Goal: Find specific page/section: Find specific page/section

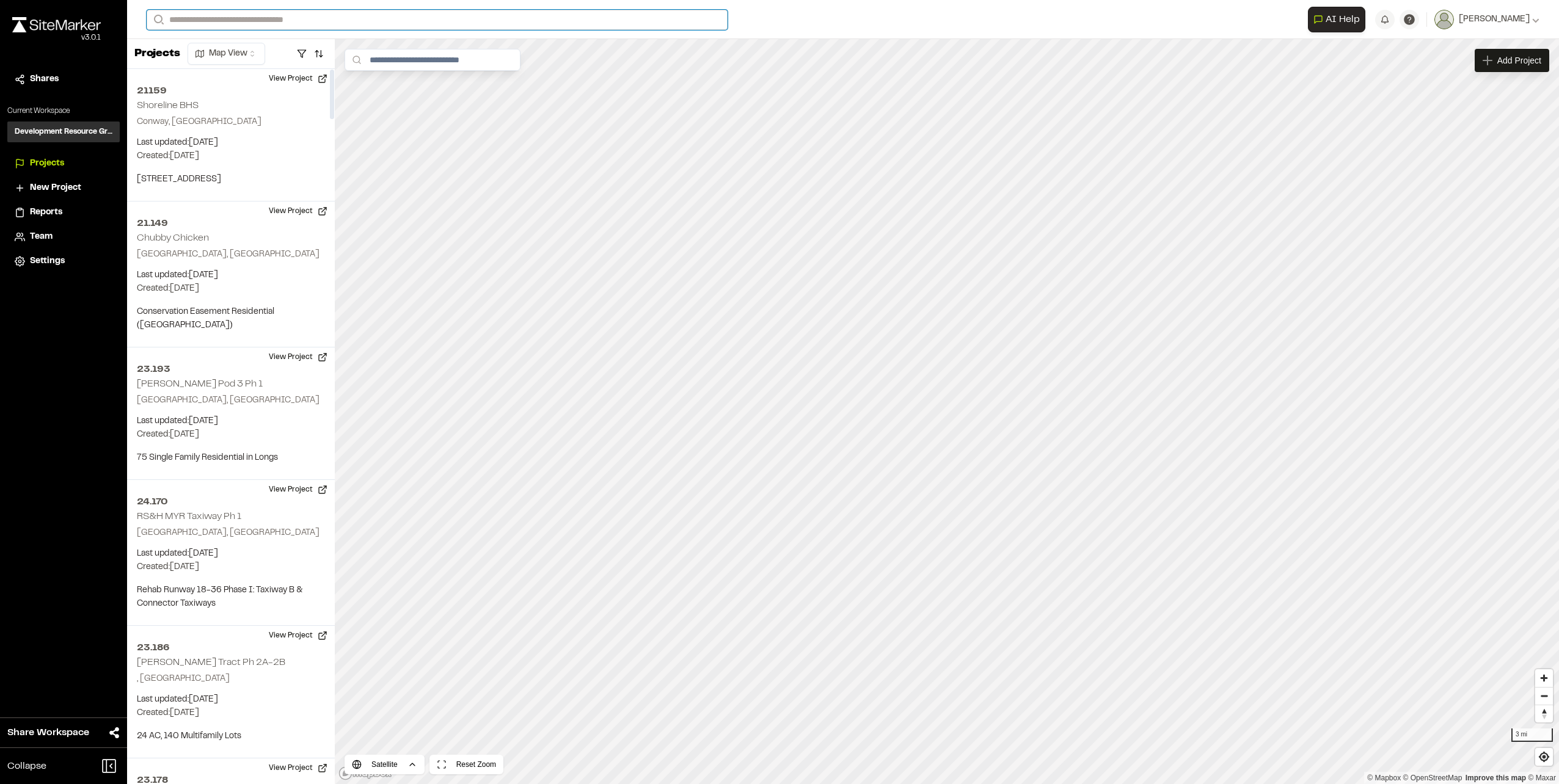
click at [232, 22] on input "Search" at bounding box center [437, 20] width 581 height 21
type input "******"
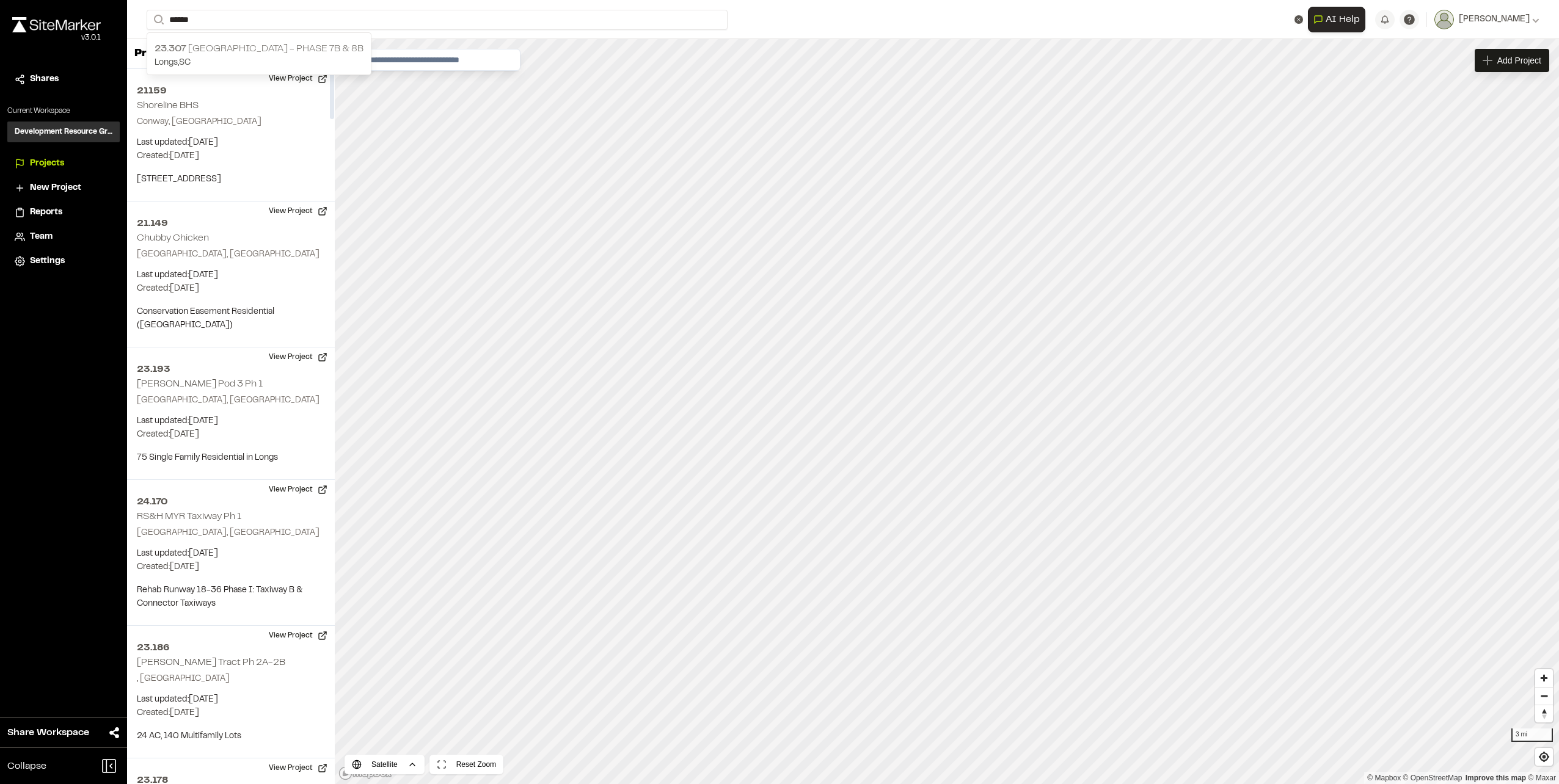
drag, startPoint x: 194, startPoint y: 48, endPoint x: 205, endPoint y: 64, distance: 19.4
click at [194, 48] on p "23.307 [GEOGRAPHIC_DATA] - Phase 7B & 8B" at bounding box center [259, 48] width 209 height 15
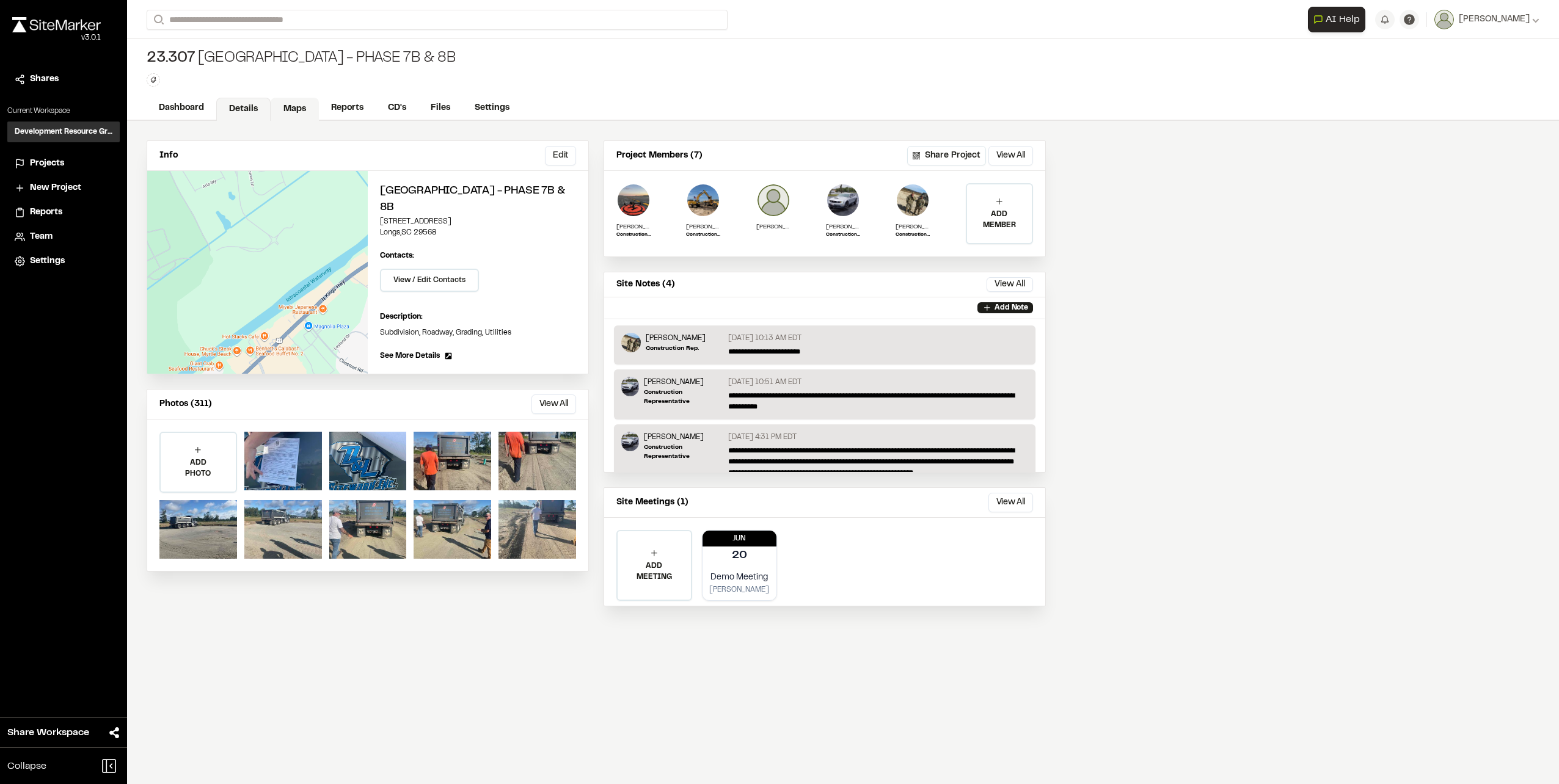
click at [291, 111] on link "Maps" at bounding box center [295, 109] width 48 height 23
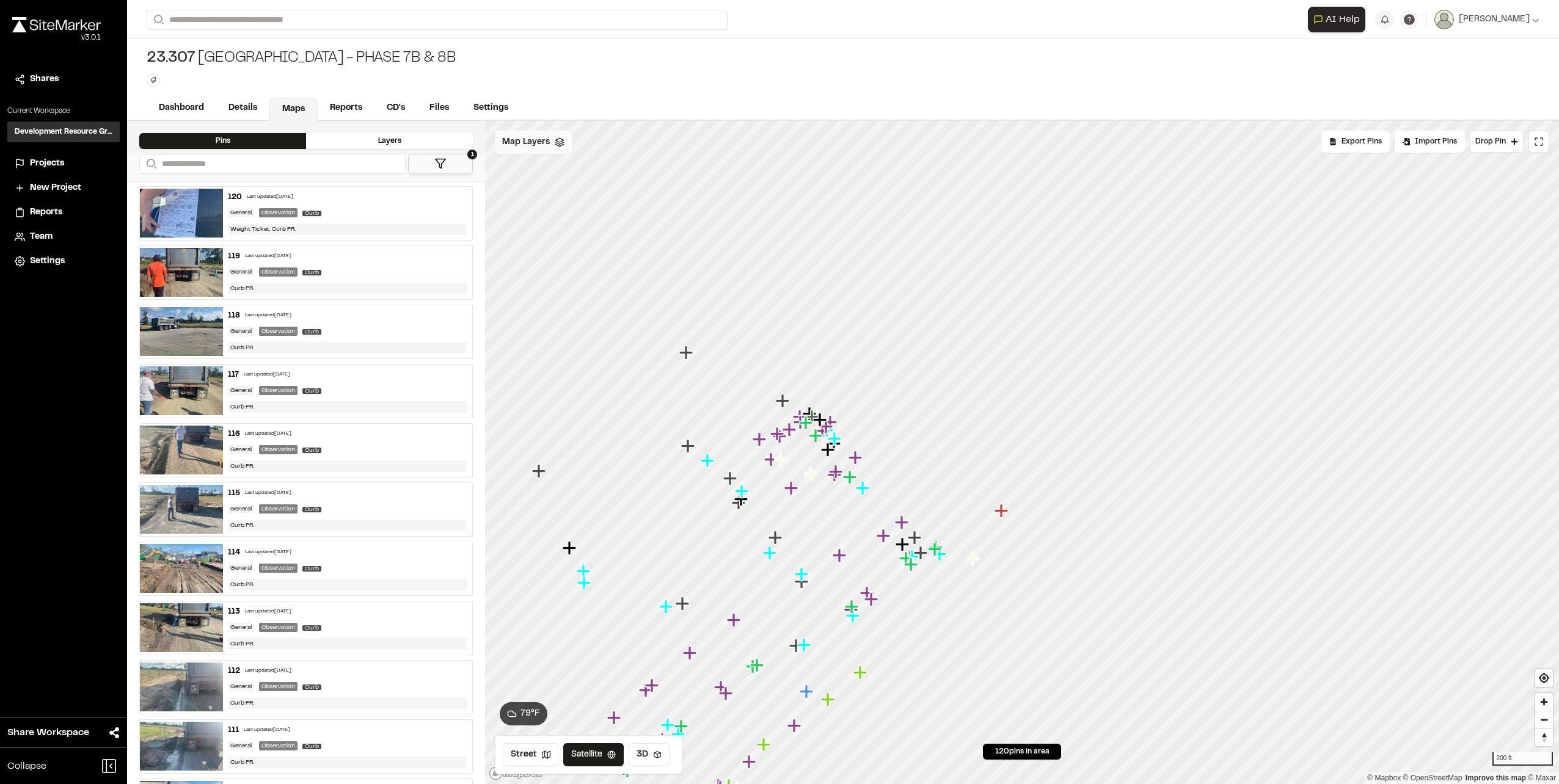
click at [512, 150] on div "Map Layers" at bounding box center [533, 142] width 77 height 23
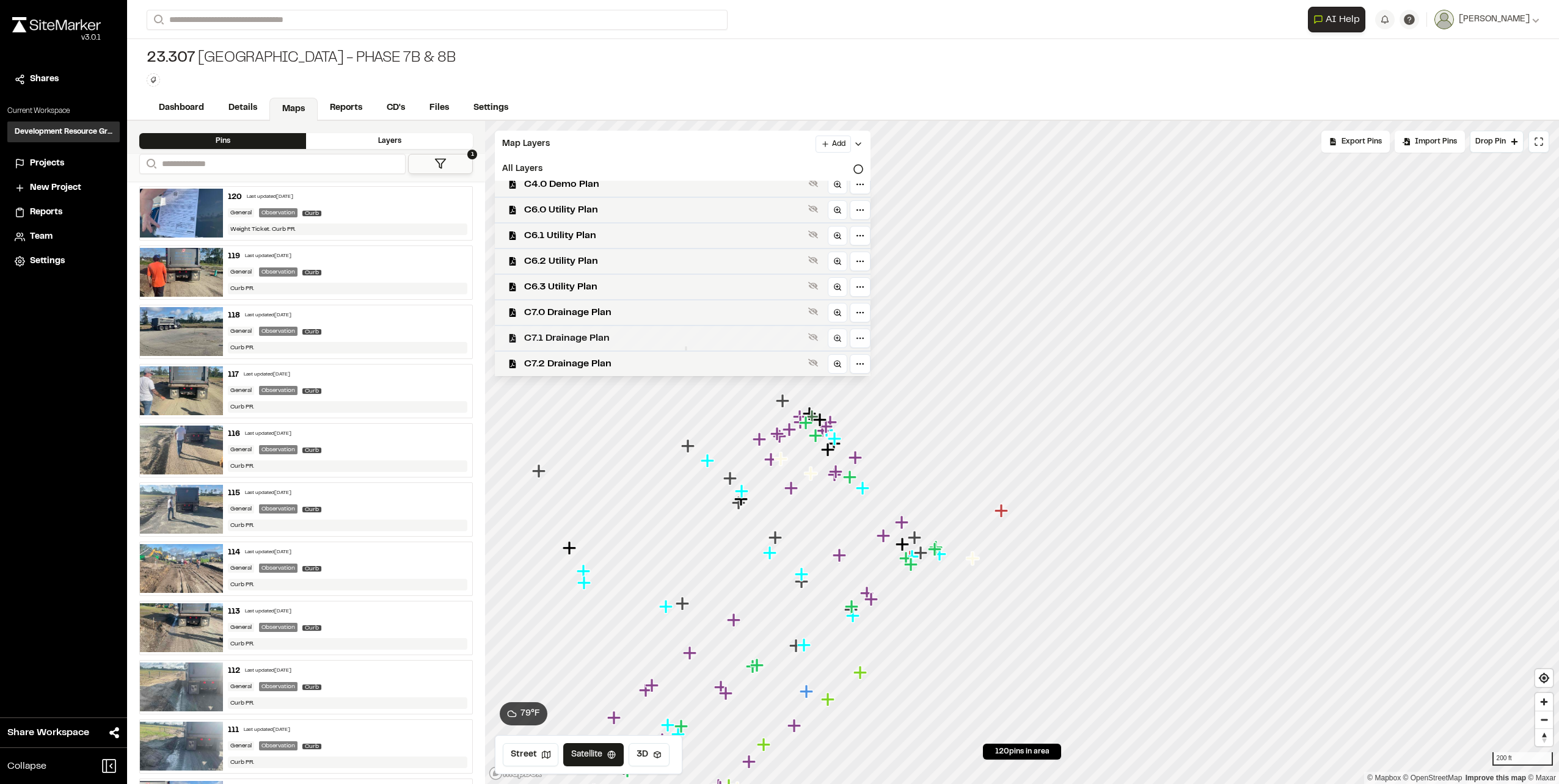
scroll to position [123, 0]
click at [595, 330] on span "C7.3 Drainage Plan" at bounding box center [664, 328] width 279 height 15
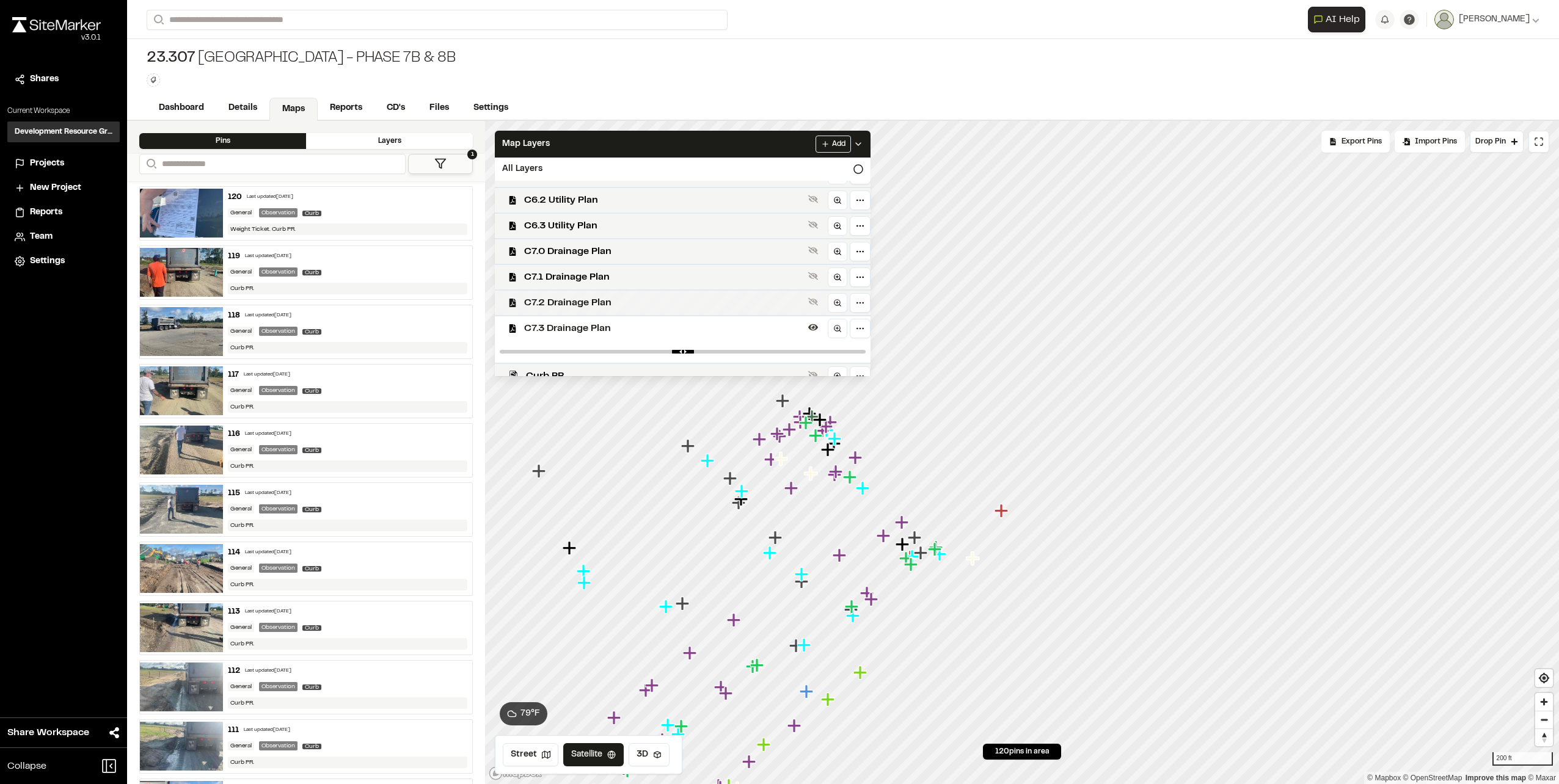
click at [595, 302] on span "C7.2 Drainage Plan" at bounding box center [664, 302] width 279 height 15
click at [591, 278] on span "C7.1 Drainage Plan" at bounding box center [664, 277] width 279 height 15
click at [590, 254] on span "C7.0 Drainage Plan" at bounding box center [664, 251] width 279 height 15
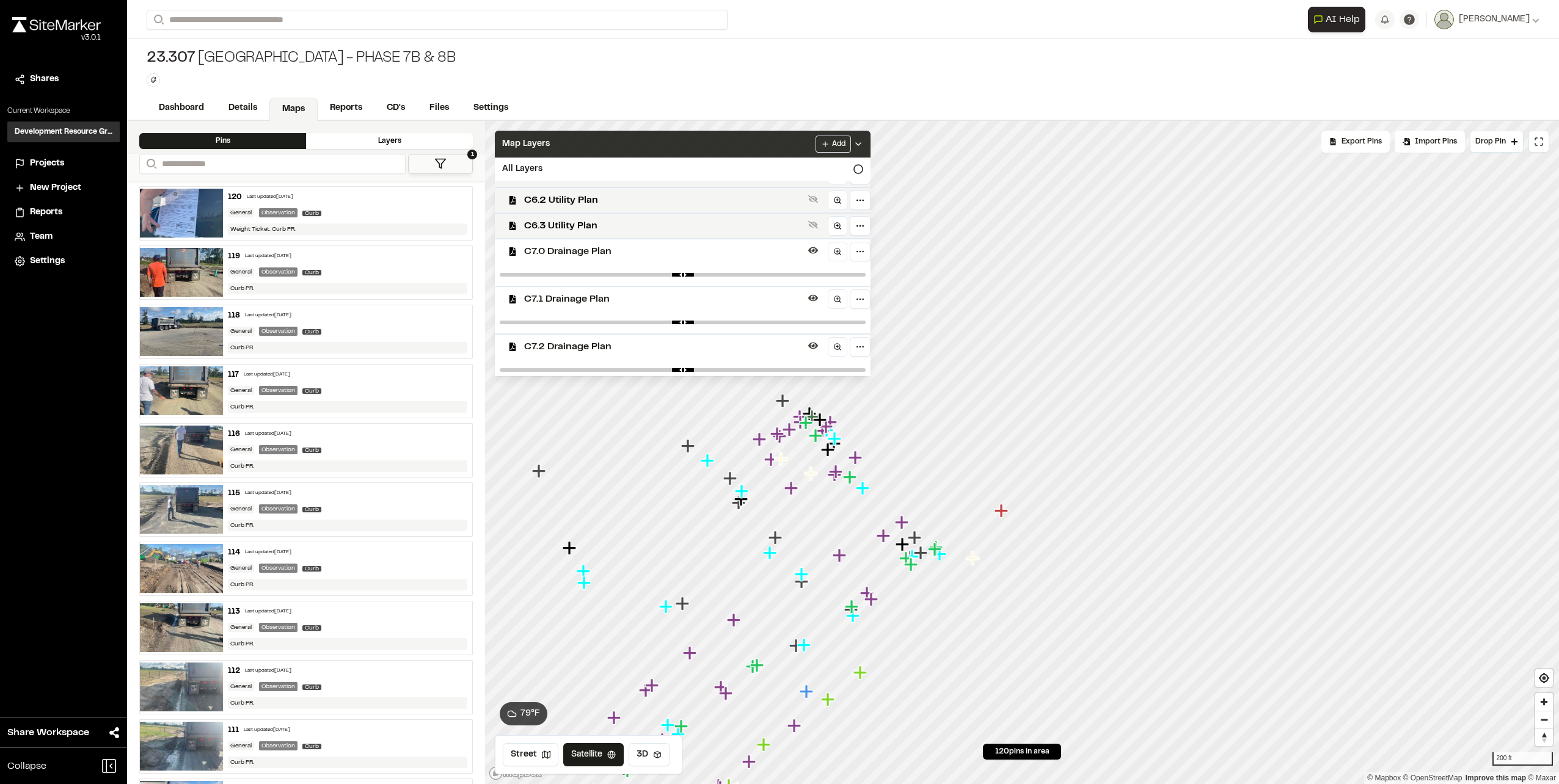
click at [863, 144] on icon at bounding box center [858, 144] width 9 height 9
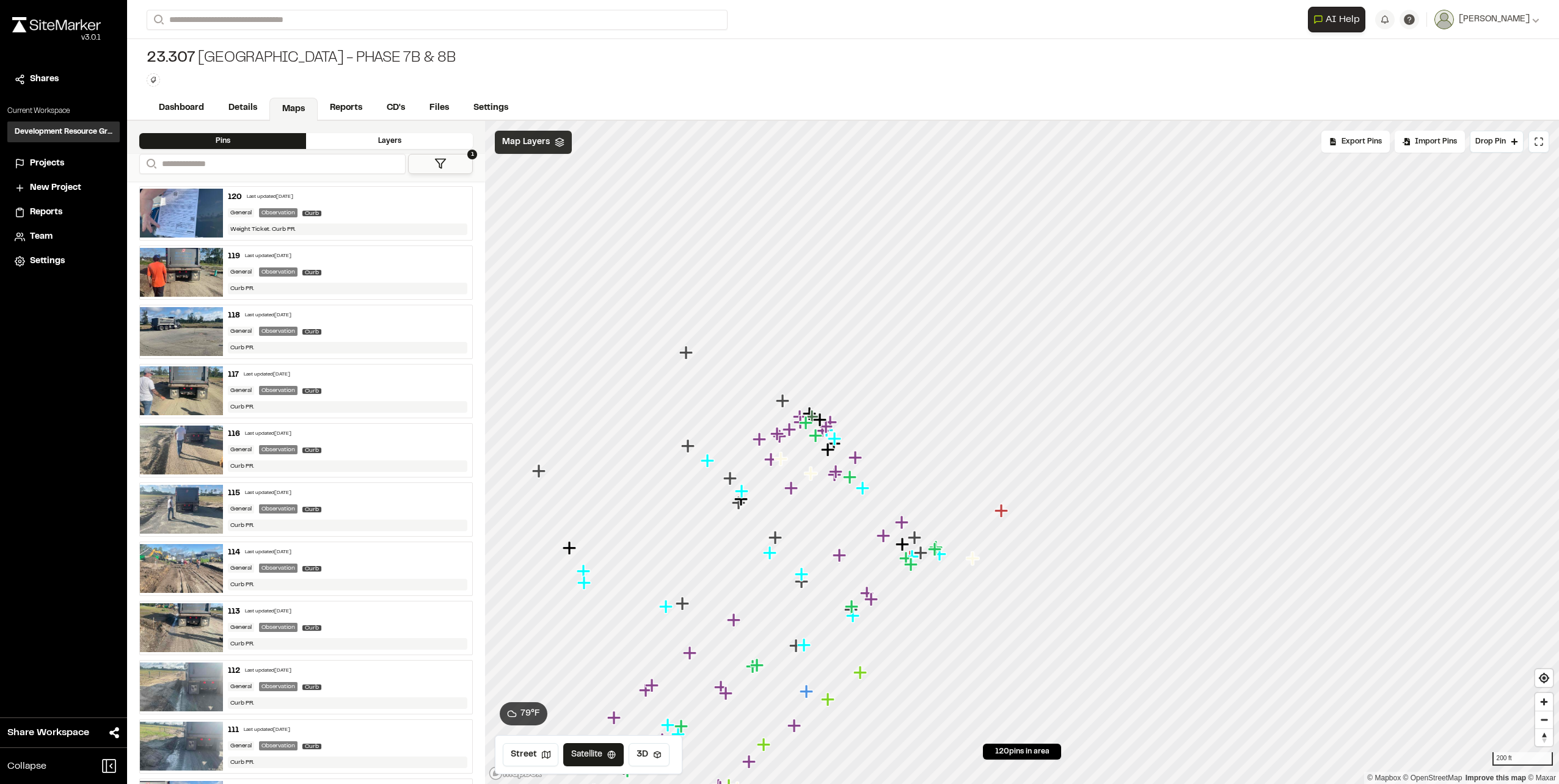
scroll to position [0, 0]
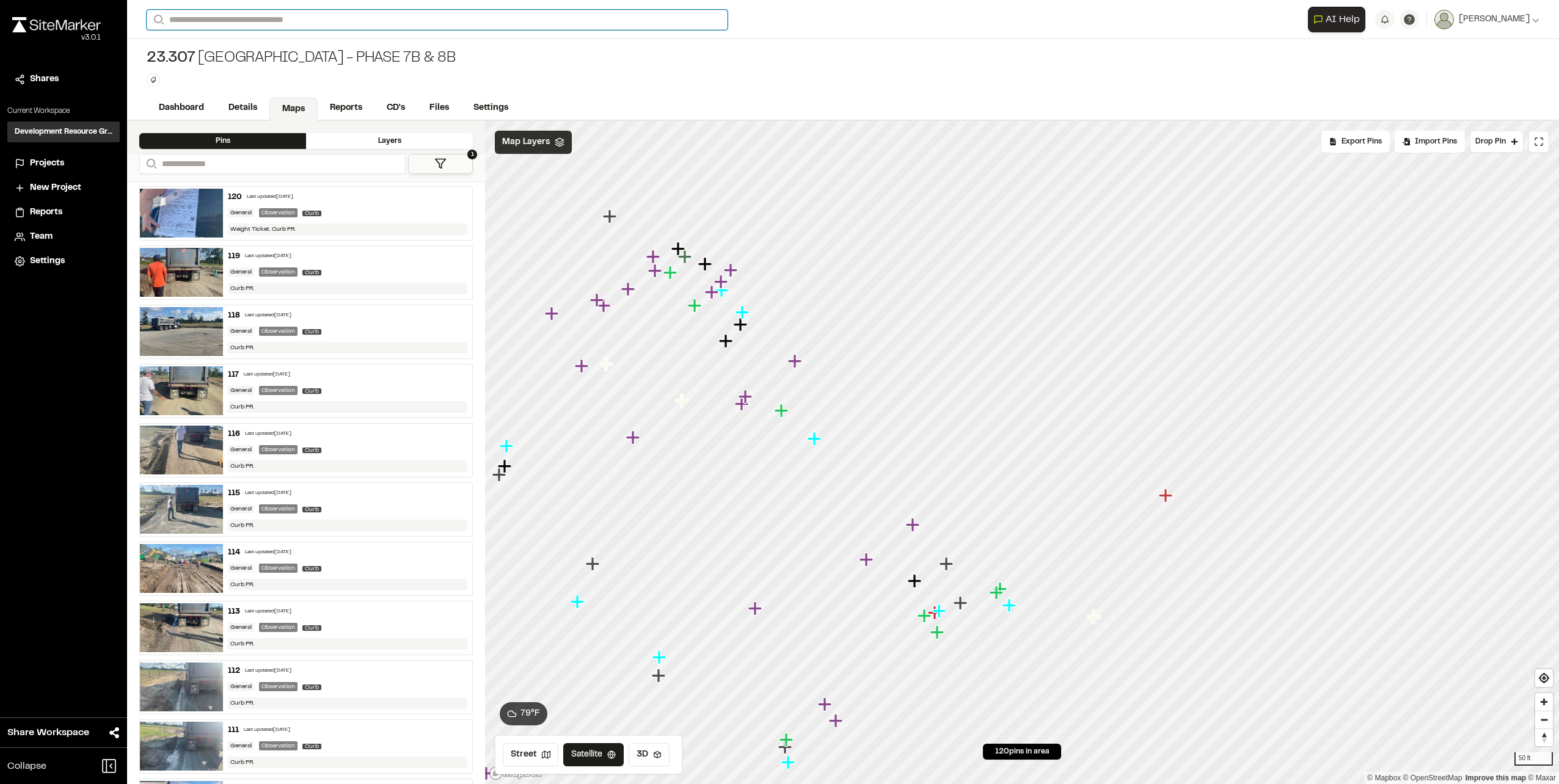
click at [197, 20] on input "Search" at bounding box center [437, 20] width 581 height 21
type input "****"
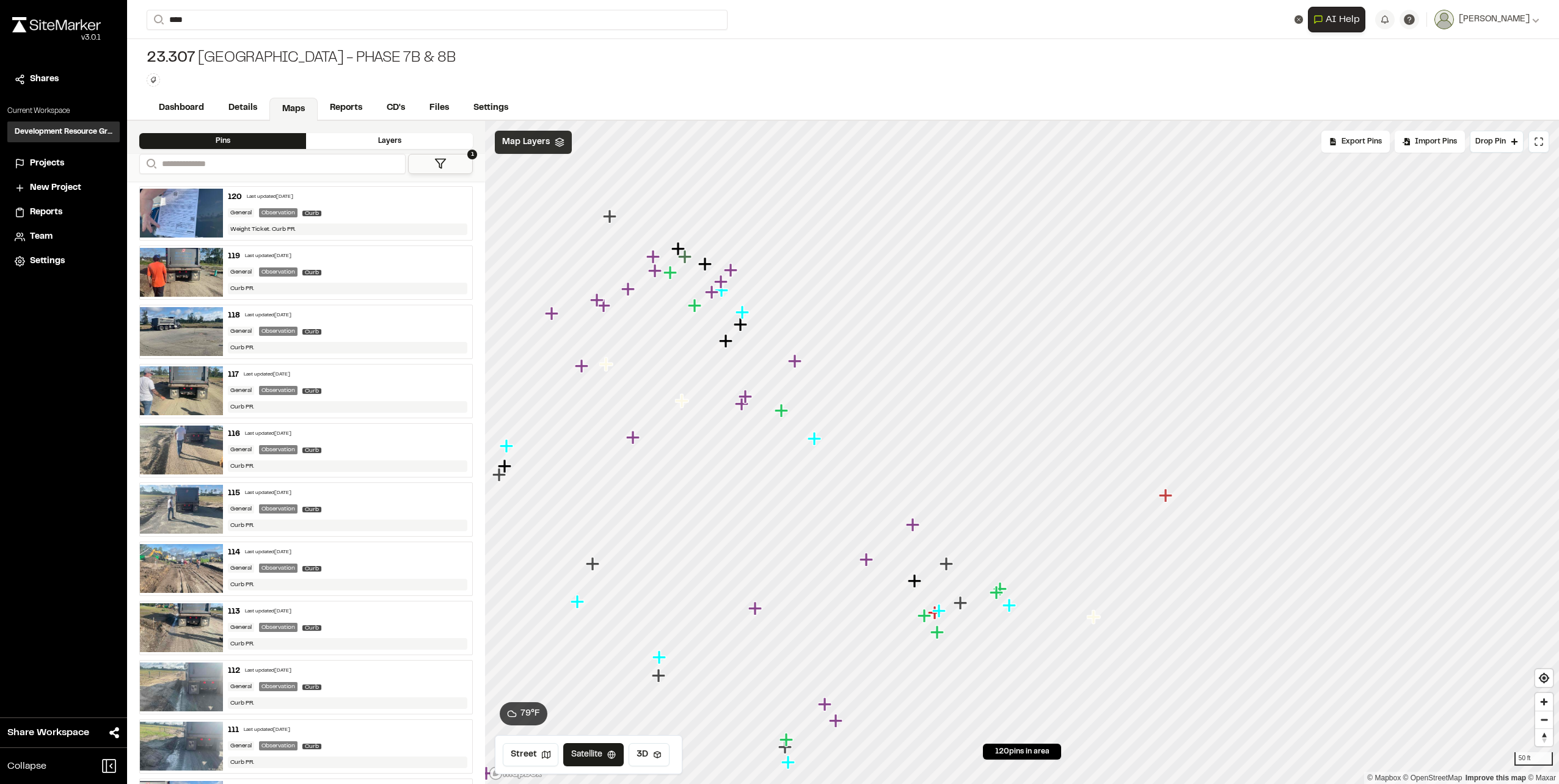
click at [273, 90] on p "21.153 Ghidella - [GEOGRAPHIC_DATA]" at bounding box center [286, 87] width 265 height 15
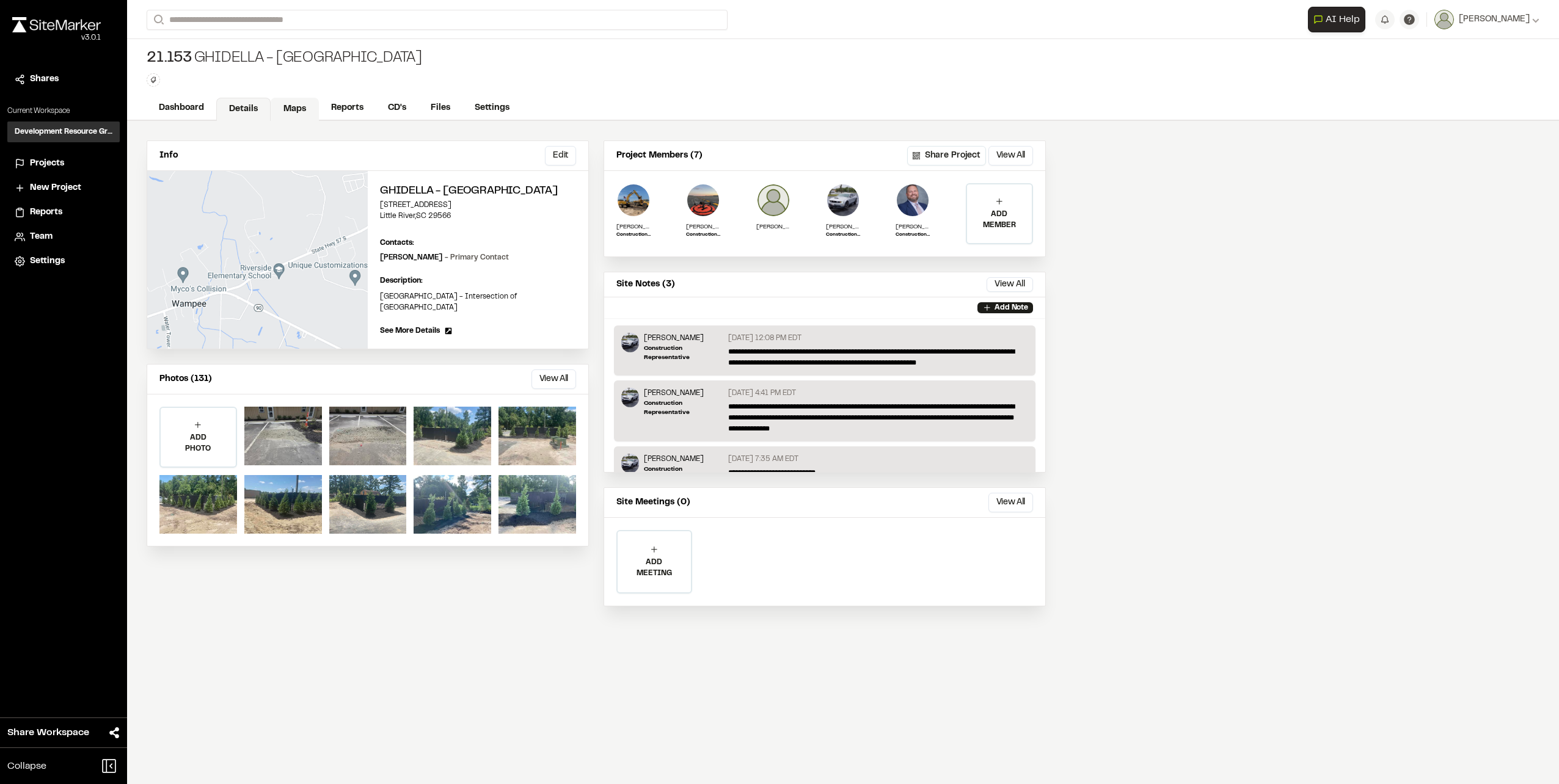
click at [303, 111] on link "Maps" at bounding box center [295, 109] width 48 height 23
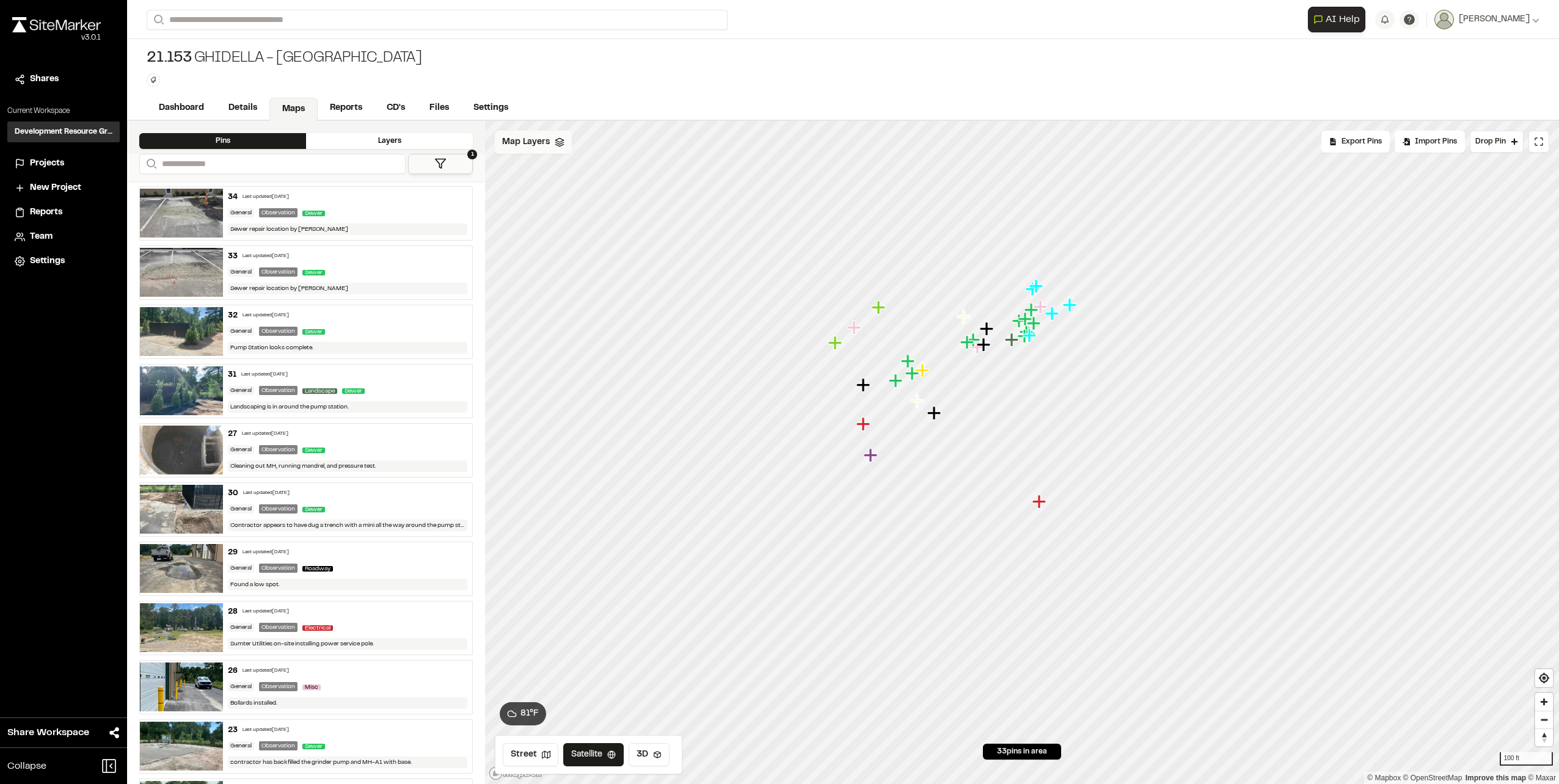
click at [556, 144] on polyline at bounding box center [559, 143] width 8 height 2
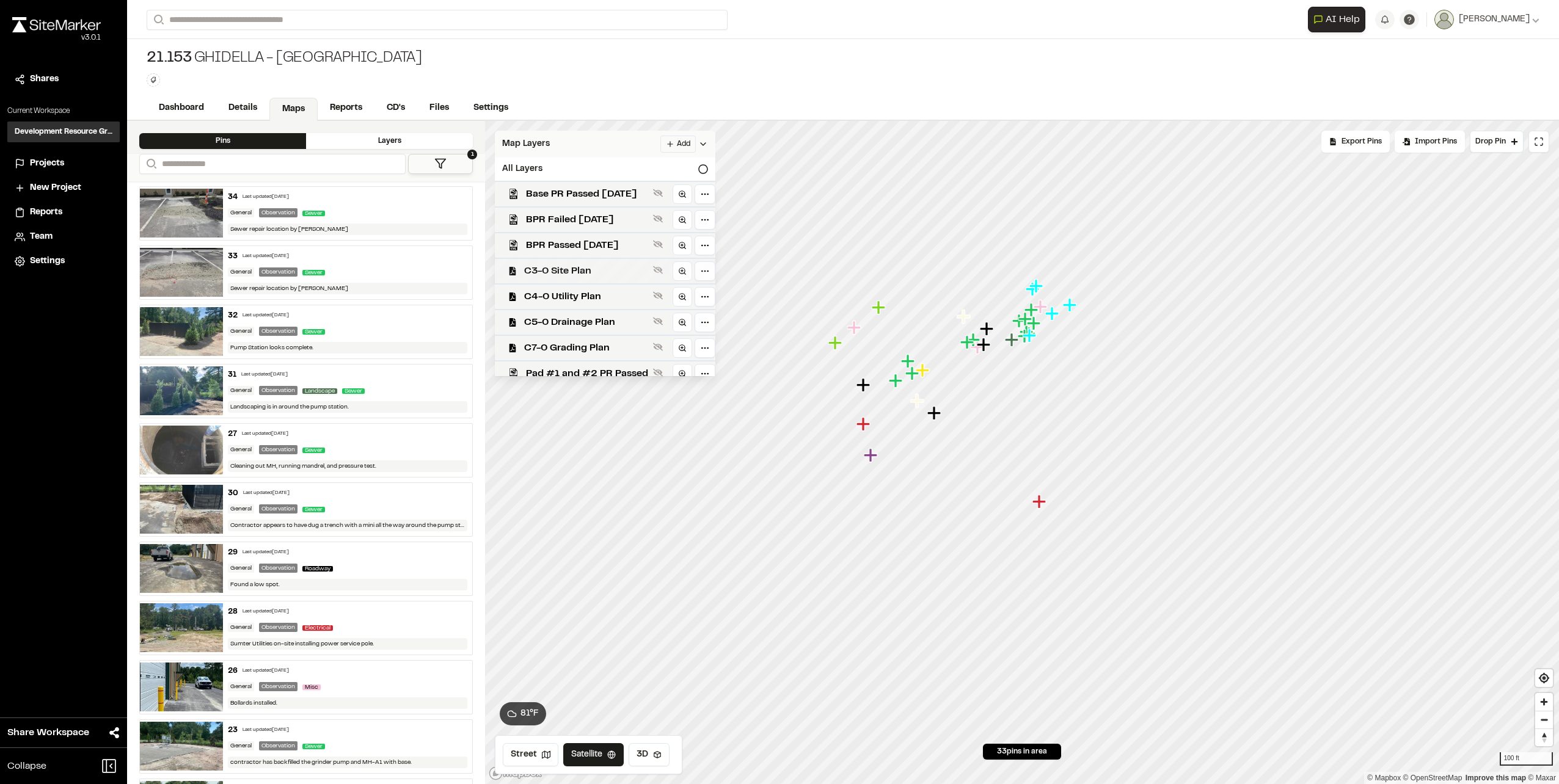
scroll to position [61, 0]
click at [592, 281] on span "C7-0 Grading Plan" at bounding box center [586, 287] width 124 height 15
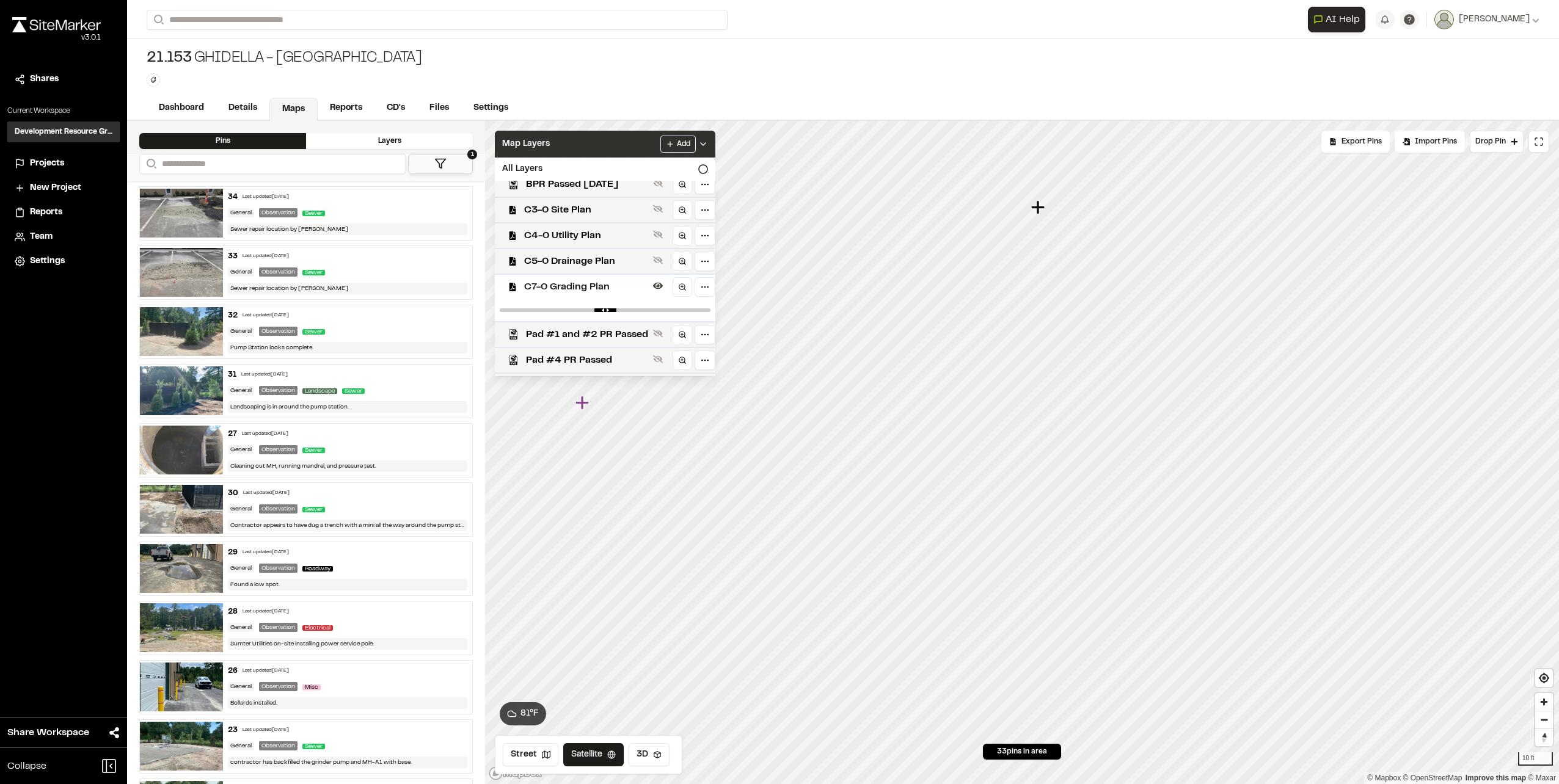
click at [705, 144] on polyline at bounding box center [704, 144] width 5 height 3
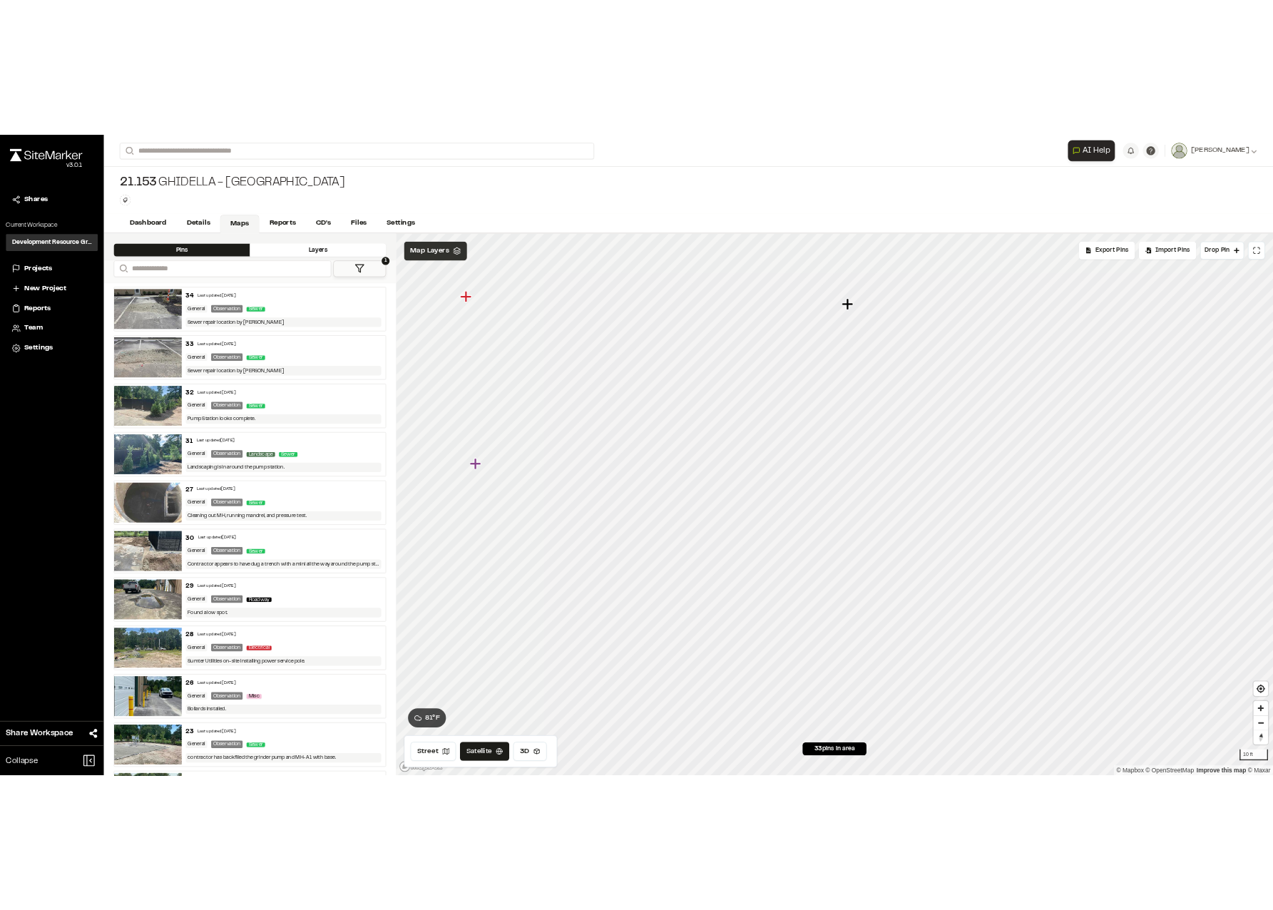
scroll to position [0, 0]
